Goal: Information Seeking & Learning: Understand process/instructions

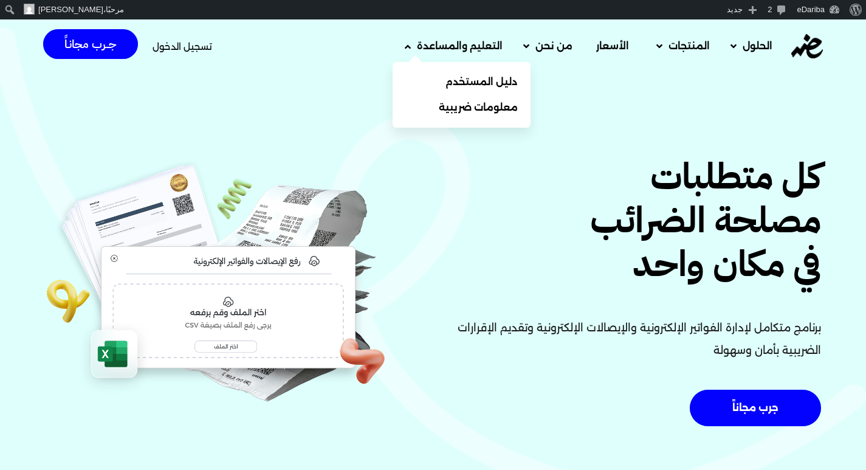
click at [407, 44] on icon at bounding box center [408, 47] width 6 height 10
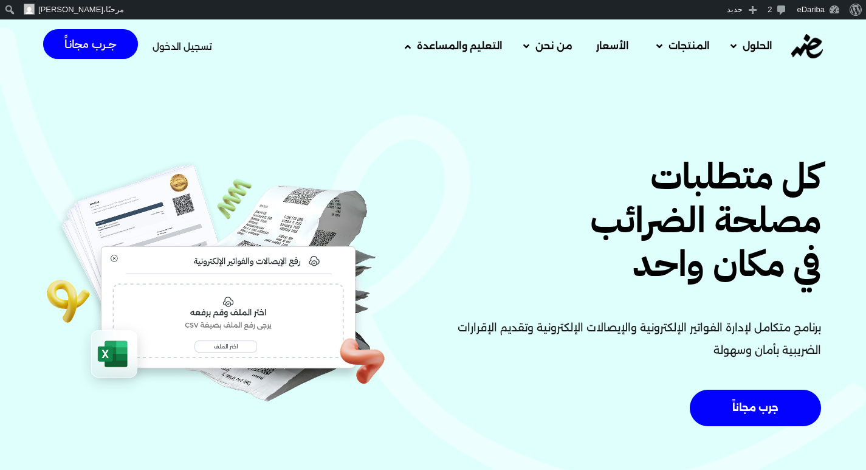
click at [405, 47] on icon at bounding box center [408, 47] width 6 height 10
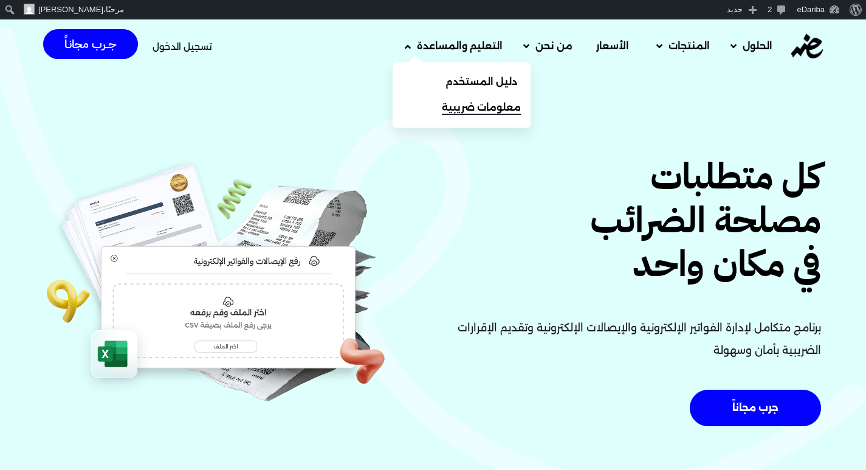
click at [463, 106] on span "معلومات ضريبية" at bounding box center [481, 107] width 79 height 15
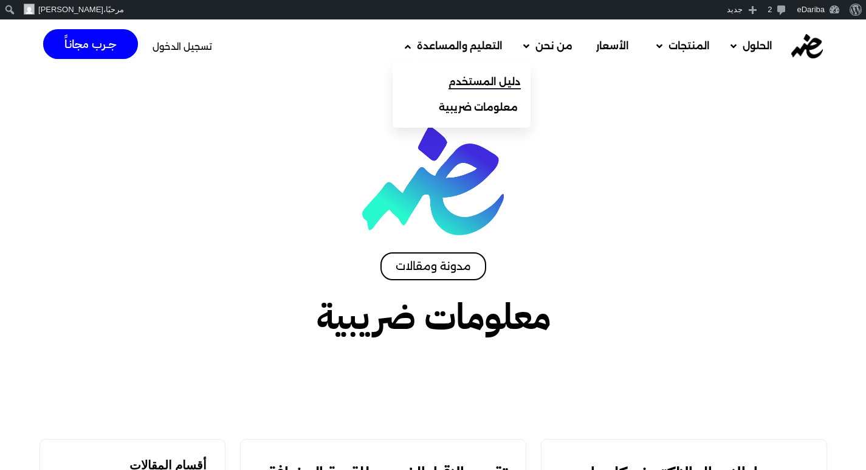
click at [452, 81] on span "دليل المستخدم" at bounding box center [485, 82] width 72 height 15
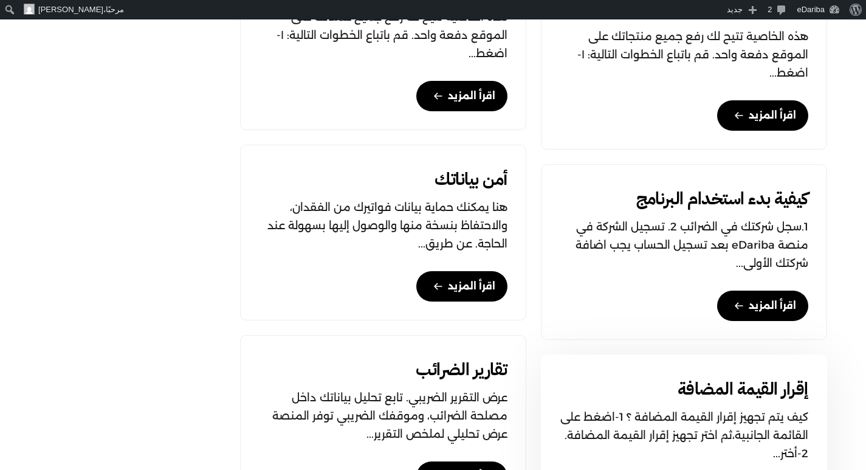
scroll to position [972, 0]
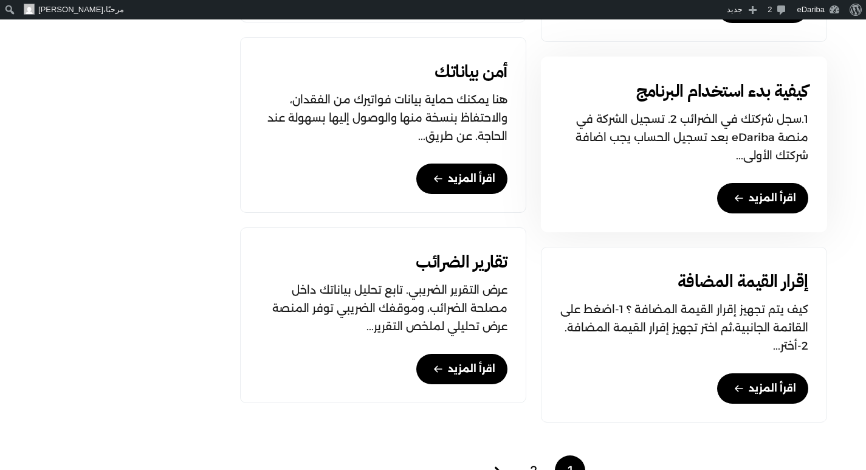
click at [736, 202] on icon at bounding box center [739, 198] width 10 height 24
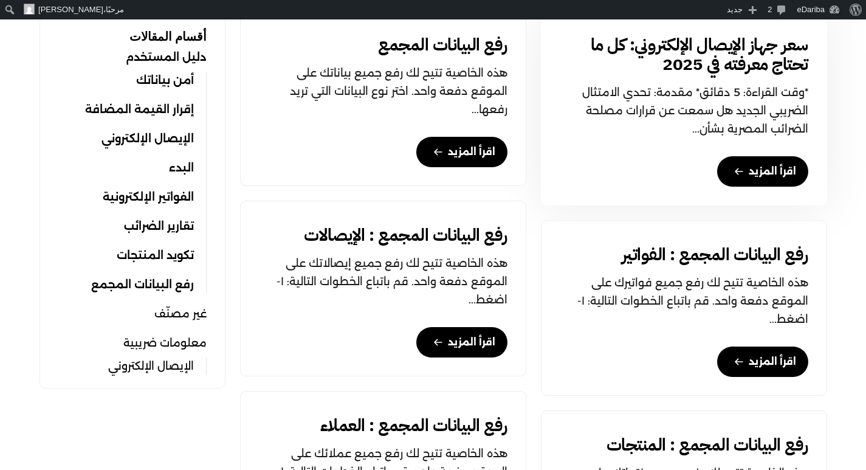
scroll to position [486, 0]
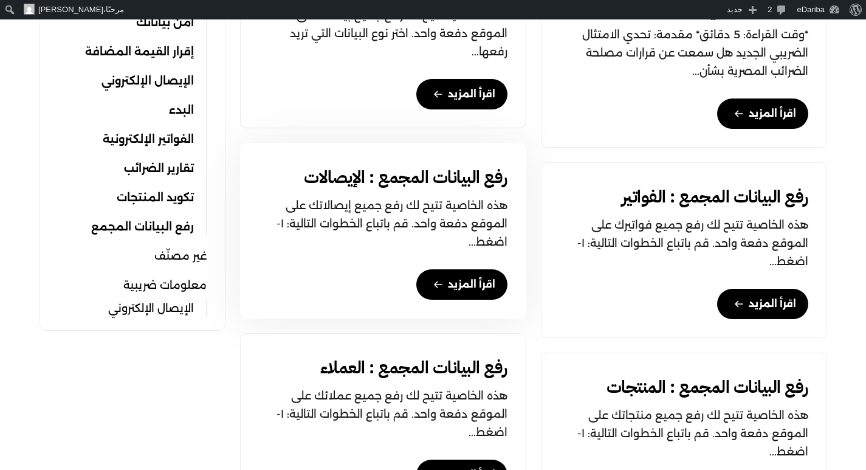
click at [456, 284] on link "اقرأ المزيد" at bounding box center [461, 284] width 91 height 30
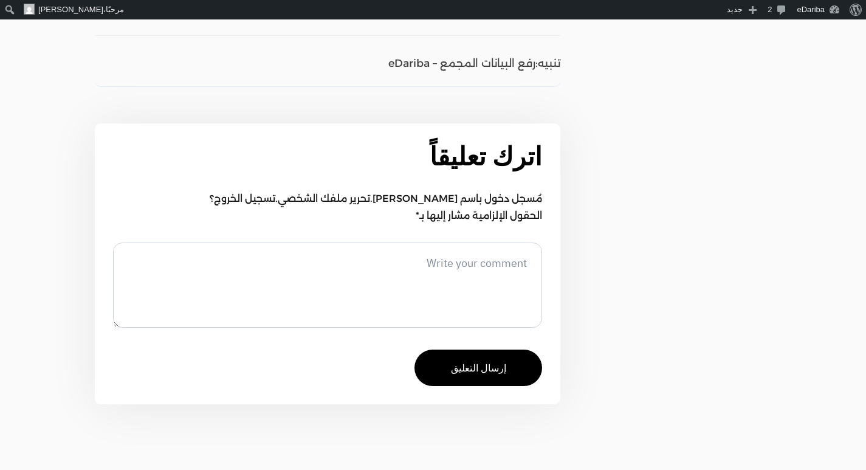
scroll to position [1158, 0]
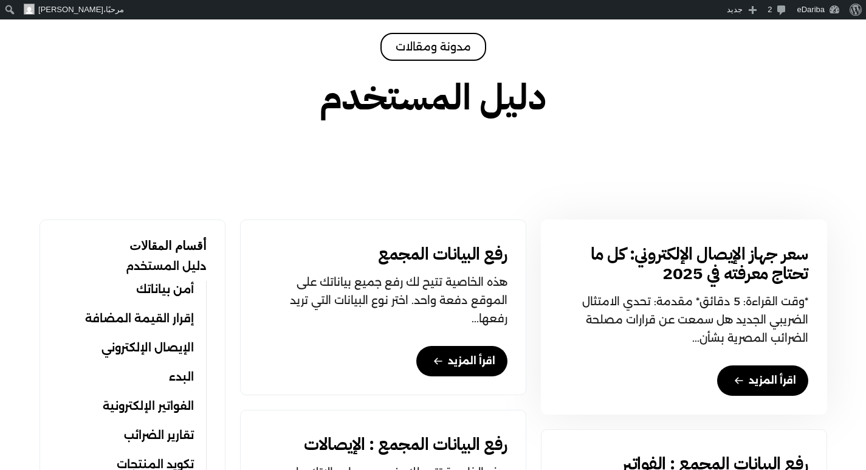
scroll to position [304, 0]
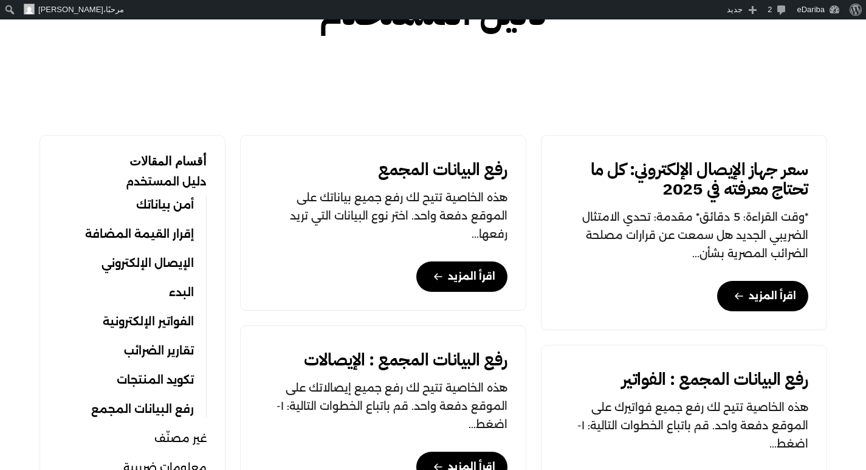
click at [179, 294] on link "البدء" at bounding box center [181, 292] width 25 height 17
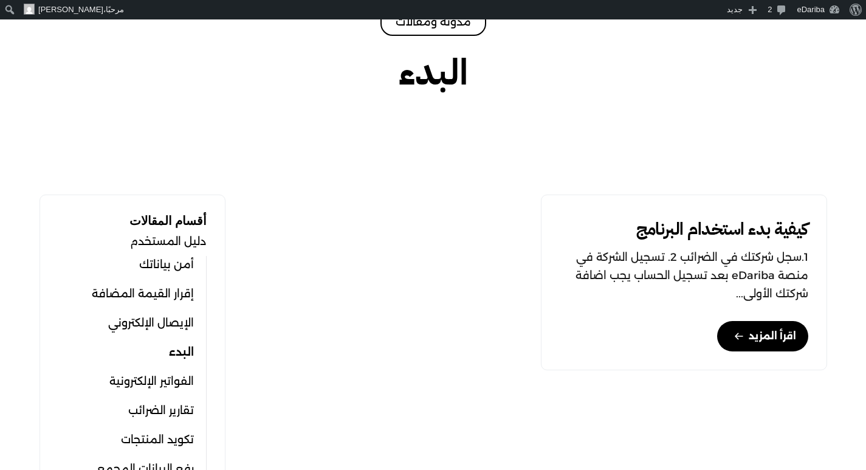
scroll to position [243, 0]
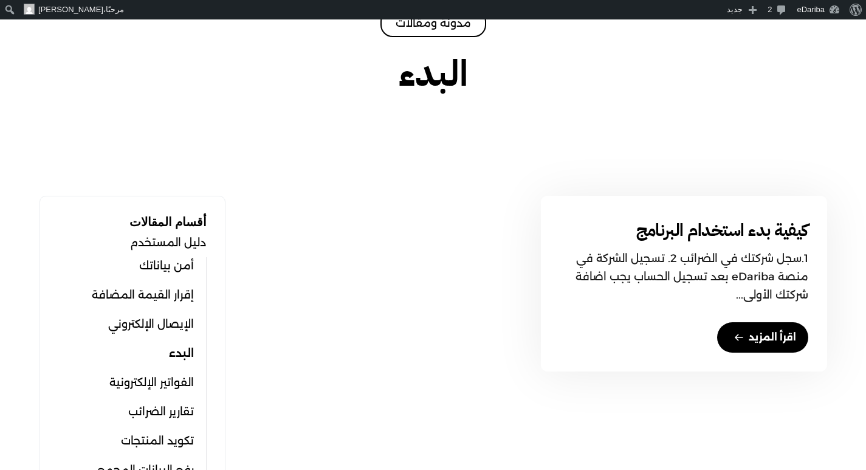
click at [742, 337] on icon at bounding box center [738, 336] width 7 height 5
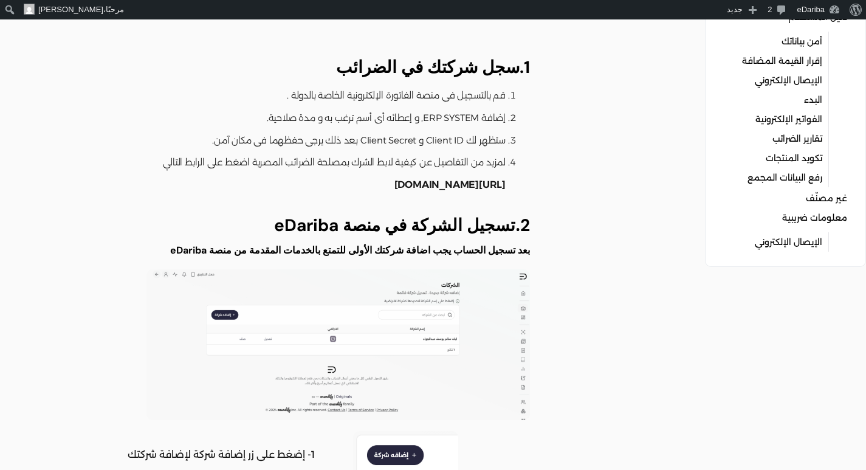
scroll to position [61, 0]
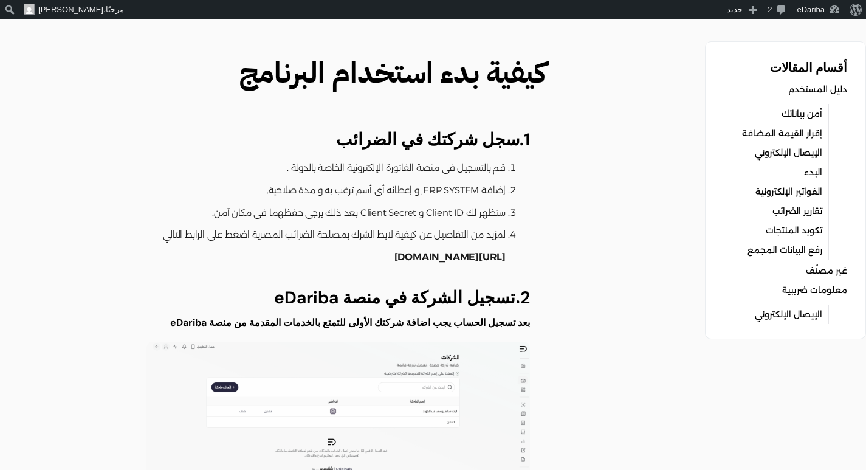
drag, startPoint x: 542, startPoint y: 132, endPoint x: 212, endPoint y: 201, distance: 337.0
drag, startPoint x: 666, startPoint y: 107, endPoint x: 639, endPoint y: 117, distance: 28.5
drag, startPoint x: 544, startPoint y: 138, endPoint x: 153, endPoint y: 249, distance: 406.9
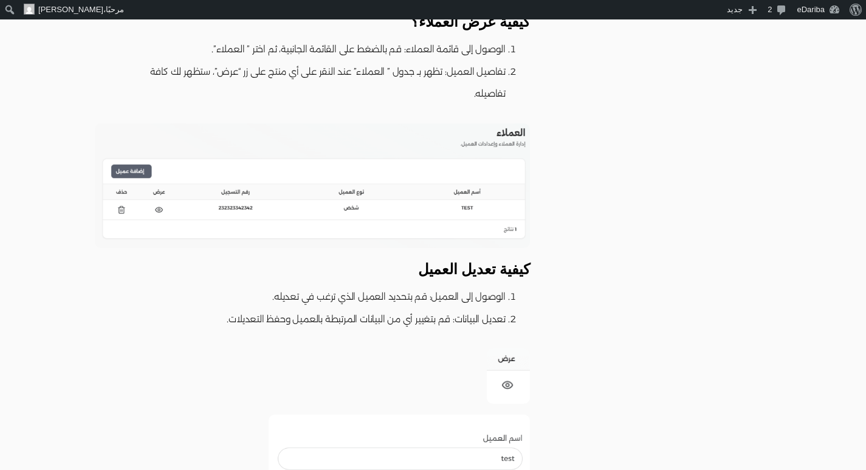
scroll to position [6017, 0]
